Goal: Task Accomplishment & Management: Use online tool/utility

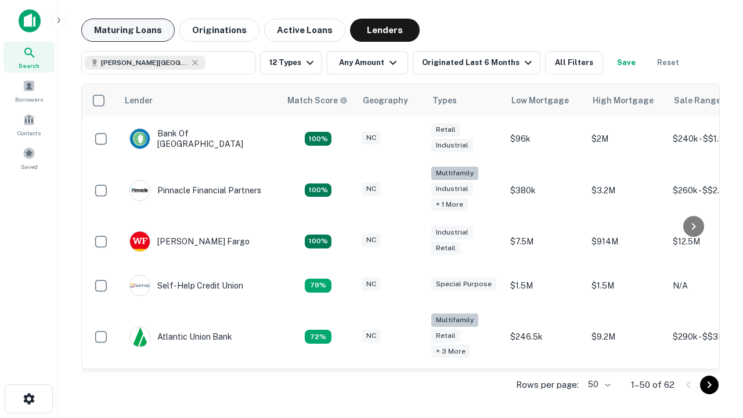
click at [128, 30] on button "Maturing Loans" at bounding box center [128, 30] width 94 height 23
